Goal: Task Accomplishment & Management: Manage account settings

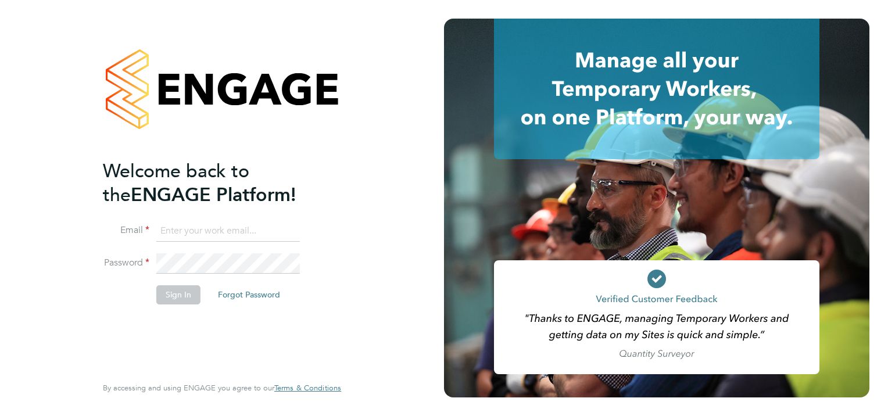
click at [230, 225] on input at bounding box center [228, 231] width 144 height 21
type input "[PERSON_NAME][EMAIL_ADDRESS][PERSON_NAME][DOMAIN_NAME]"
click at [181, 293] on button "Sign In" at bounding box center [178, 294] width 44 height 19
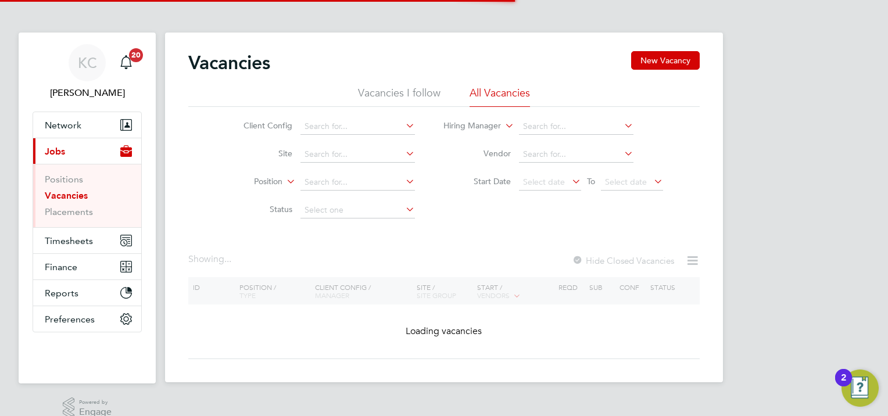
drag, startPoint x: 70, startPoint y: 198, endPoint x: 107, endPoint y: 192, distance: 37.6
click at [70, 198] on link "Vacancies" at bounding box center [66, 195] width 43 height 11
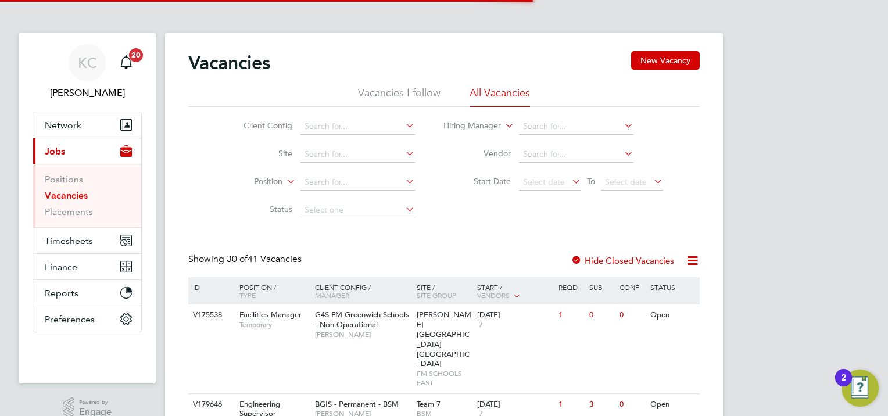
click at [323, 135] on li "Client Config" at bounding box center [320, 127] width 219 height 28
click at [327, 126] on input at bounding box center [357, 127] width 114 height 16
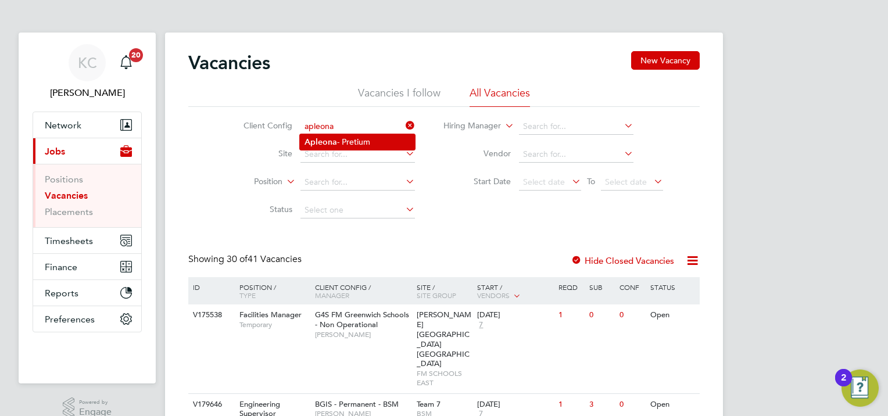
click at [331, 139] on b "Apleona" at bounding box center [321, 142] width 33 height 10
type input "Apleona - Pretium"
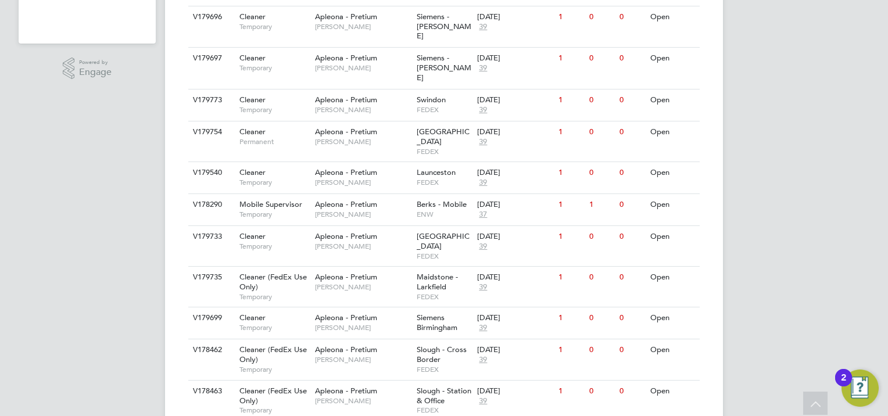
scroll to position [349, 0]
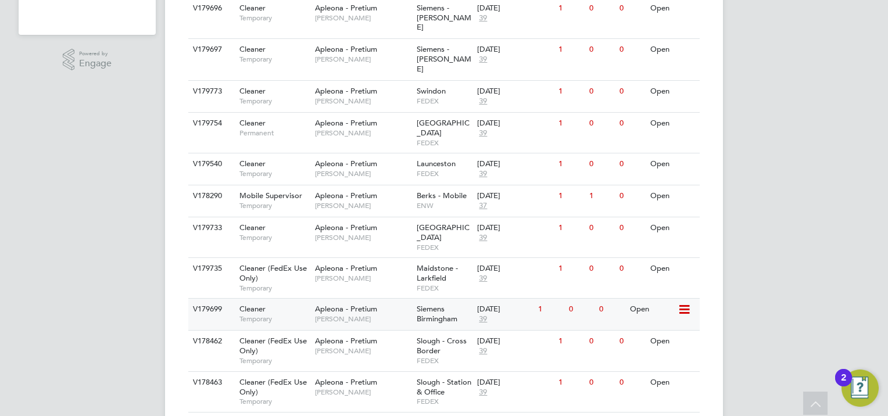
click at [496, 305] on div "02 Sep 2025" at bounding box center [504, 310] width 55 height 10
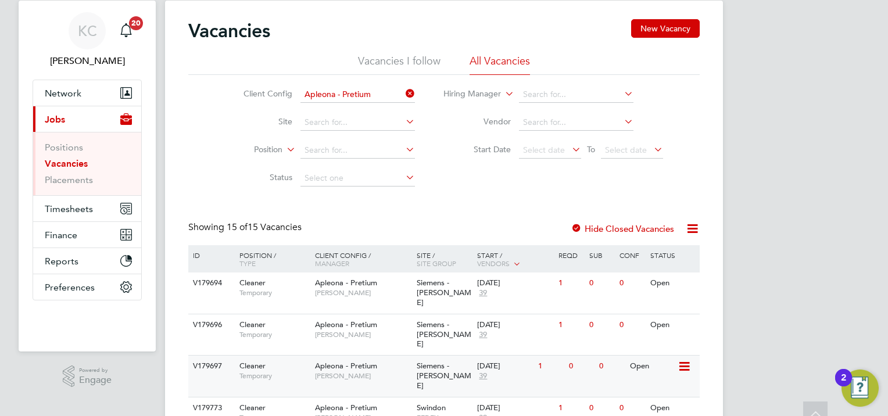
scroll to position [0, 0]
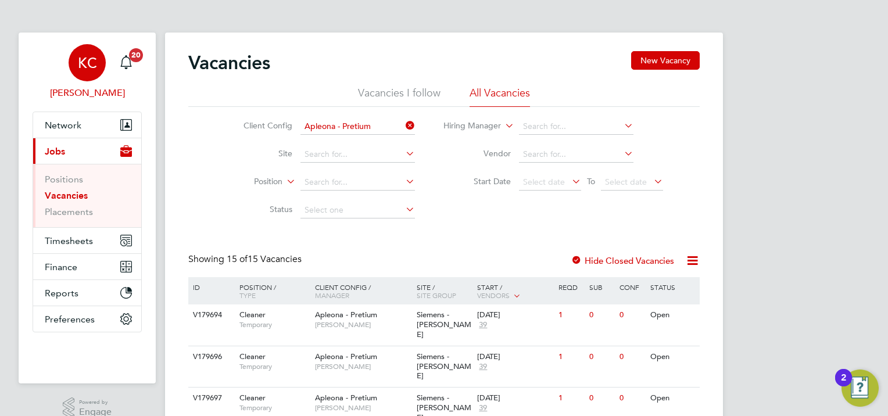
click at [83, 73] on div "KC" at bounding box center [87, 62] width 37 height 37
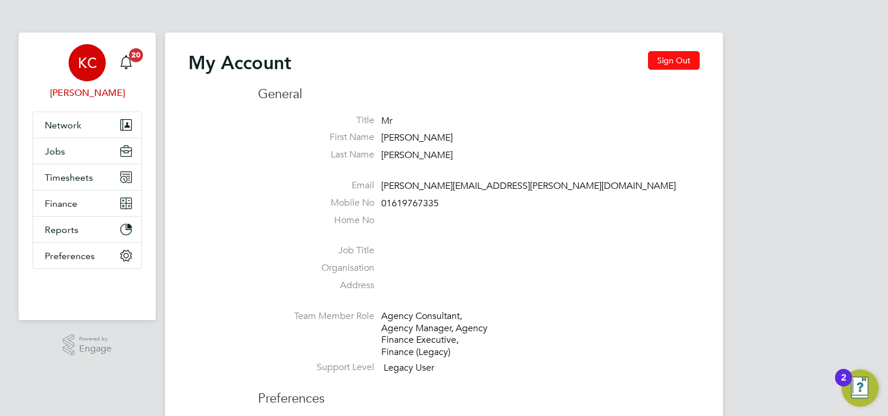
click at [673, 60] on button "Sign Out" at bounding box center [674, 60] width 52 height 19
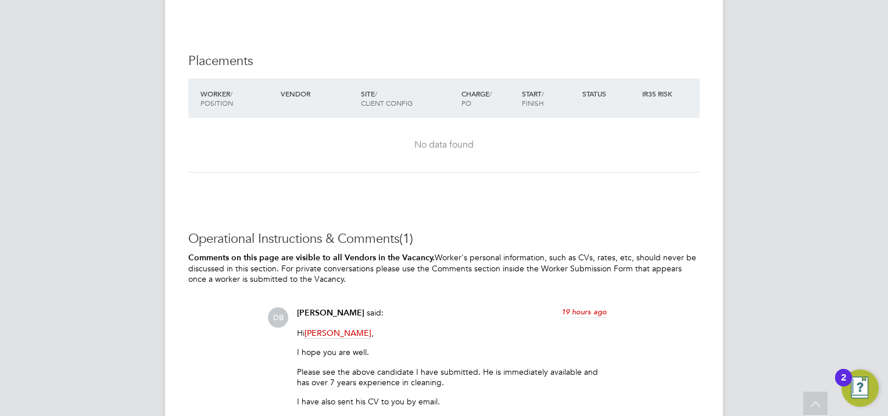
scroll to position [1279, 0]
